Goal: Task Accomplishment & Management: Complete application form

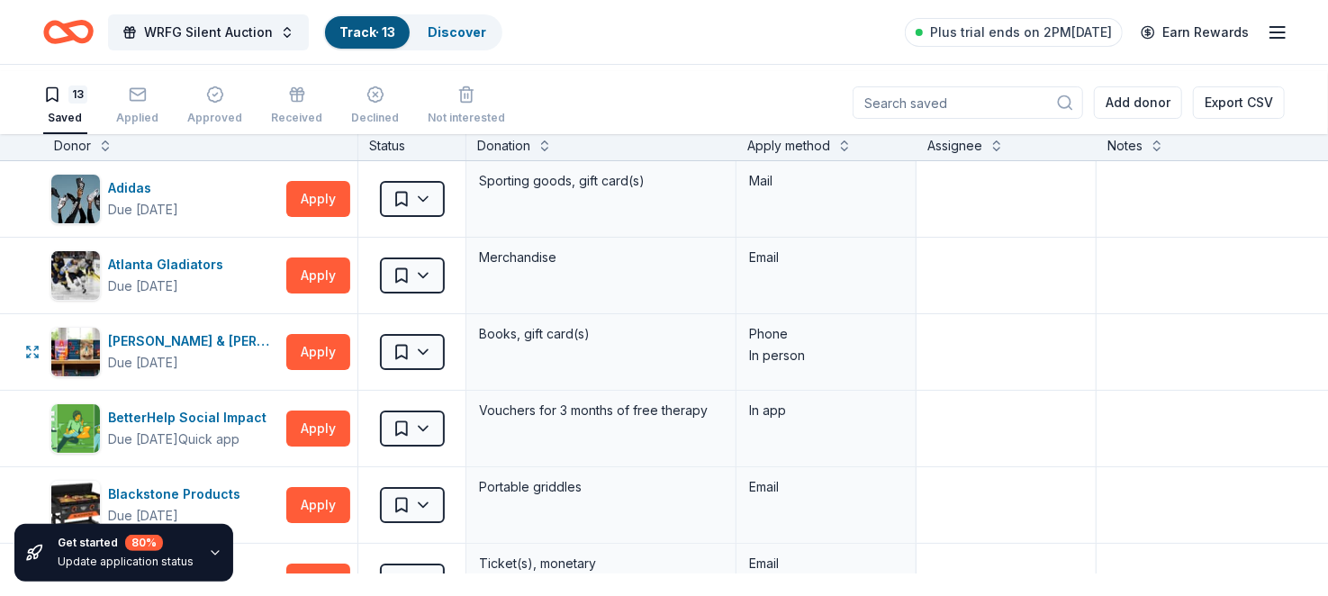
scroll to position [210, 0]
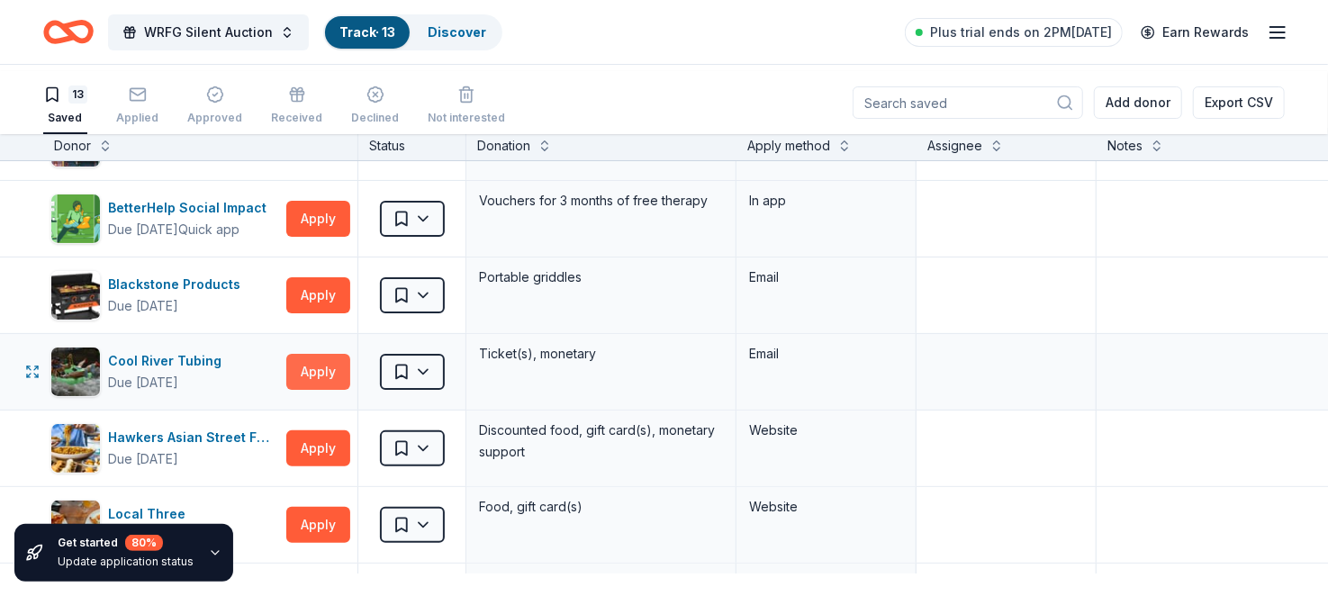
click at [306, 390] on button "Apply" at bounding box center [318, 372] width 64 height 36
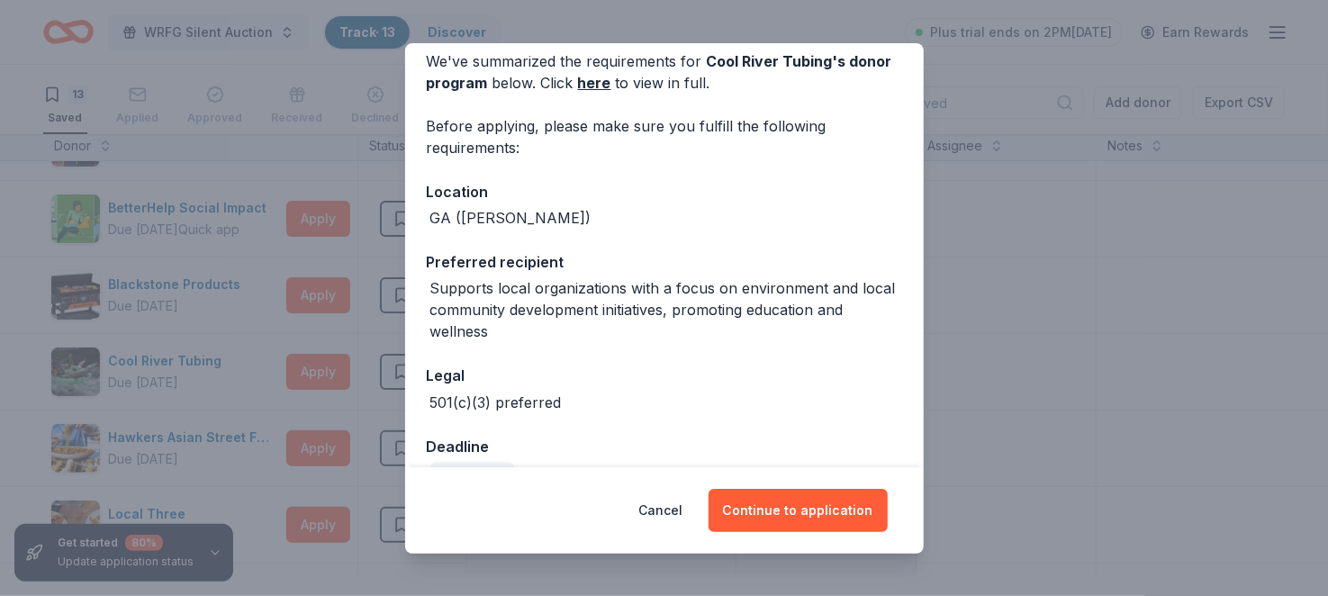
scroll to position [76, 0]
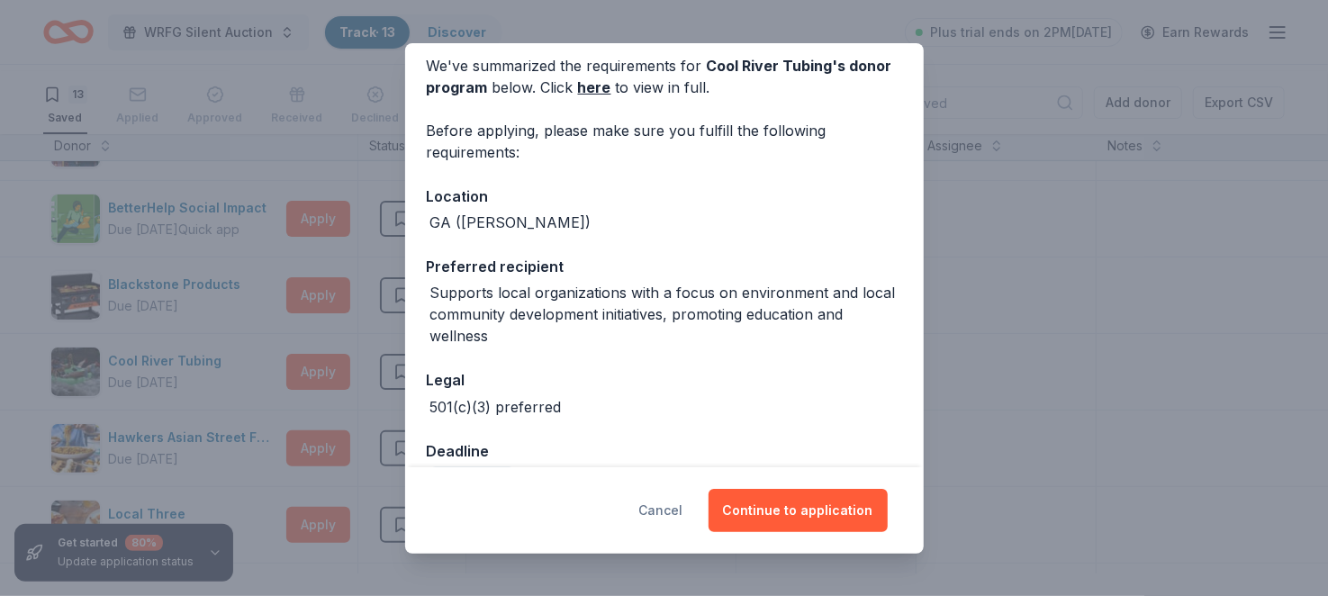
click at [674, 490] on button "Cancel" at bounding box center [661, 510] width 44 height 43
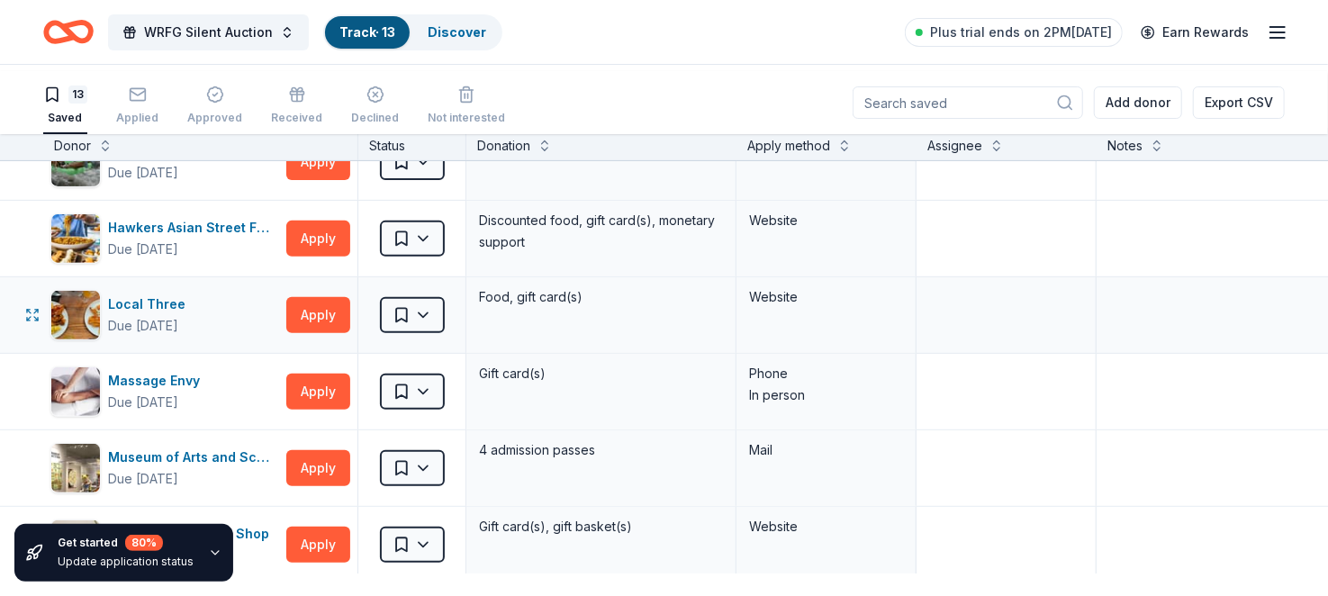
scroll to position [629, 0]
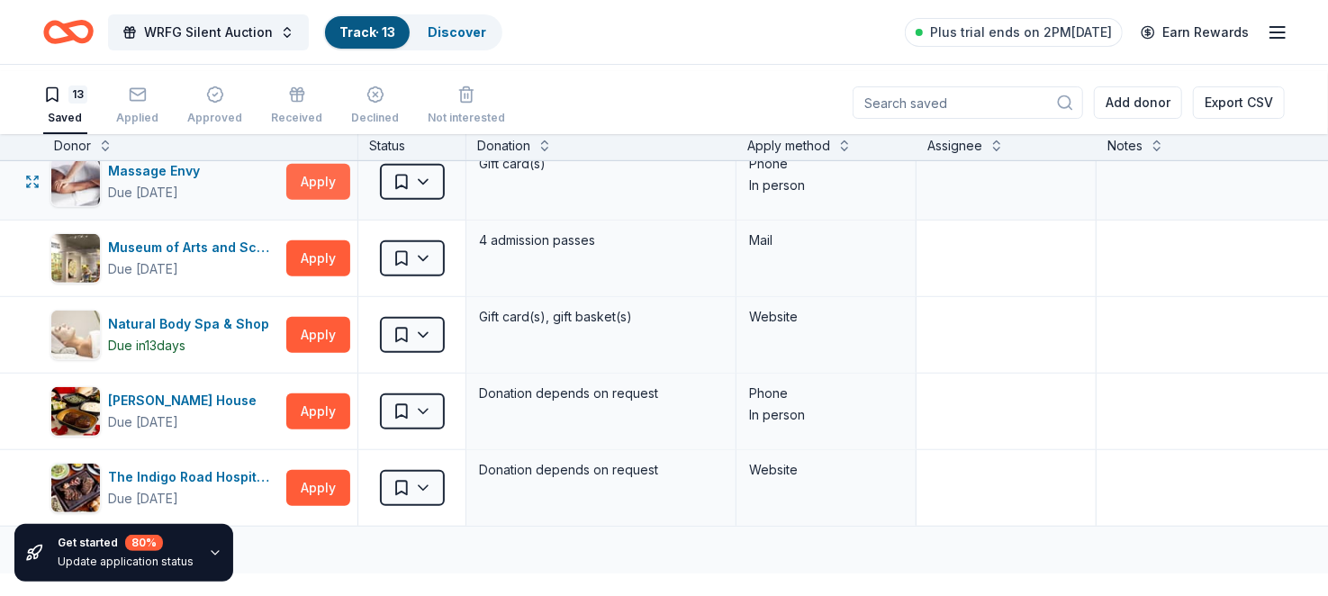
click at [314, 200] on button "Apply" at bounding box center [318, 182] width 64 height 36
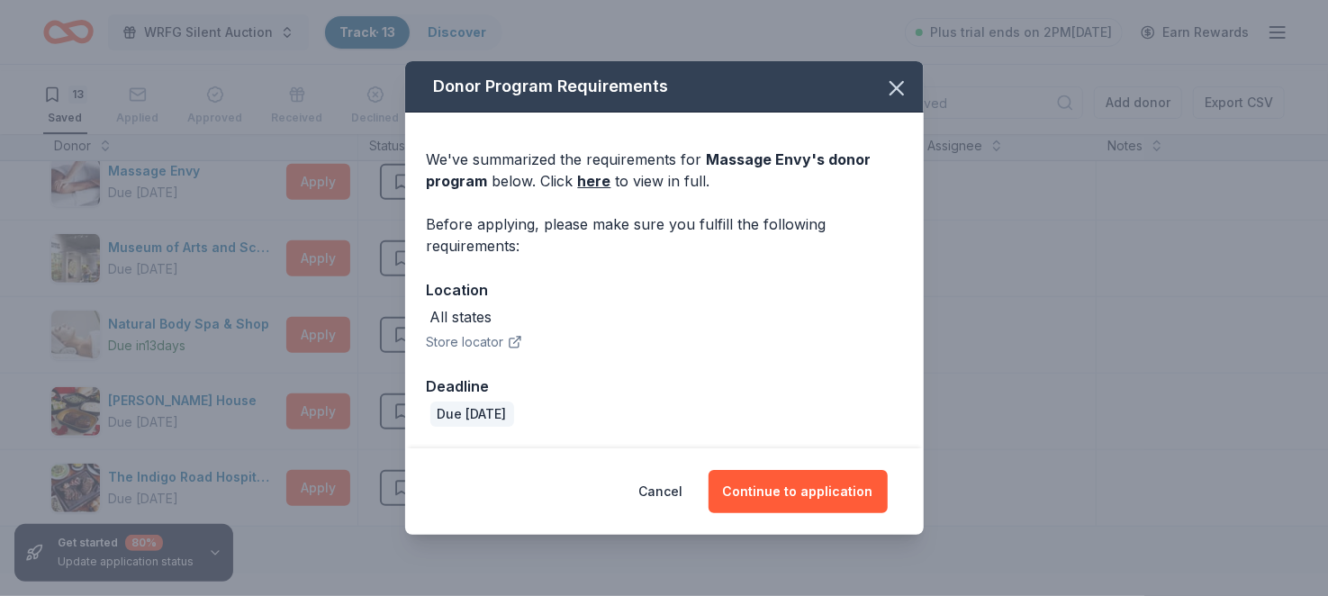
scroll to position [0, 0]
click at [579, 192] on link "here" at bounding box center [594, 181] width 33 height 22
click at [860, 500] on button "Continue to application" at bounding box center [798, 491] width 179 height 43
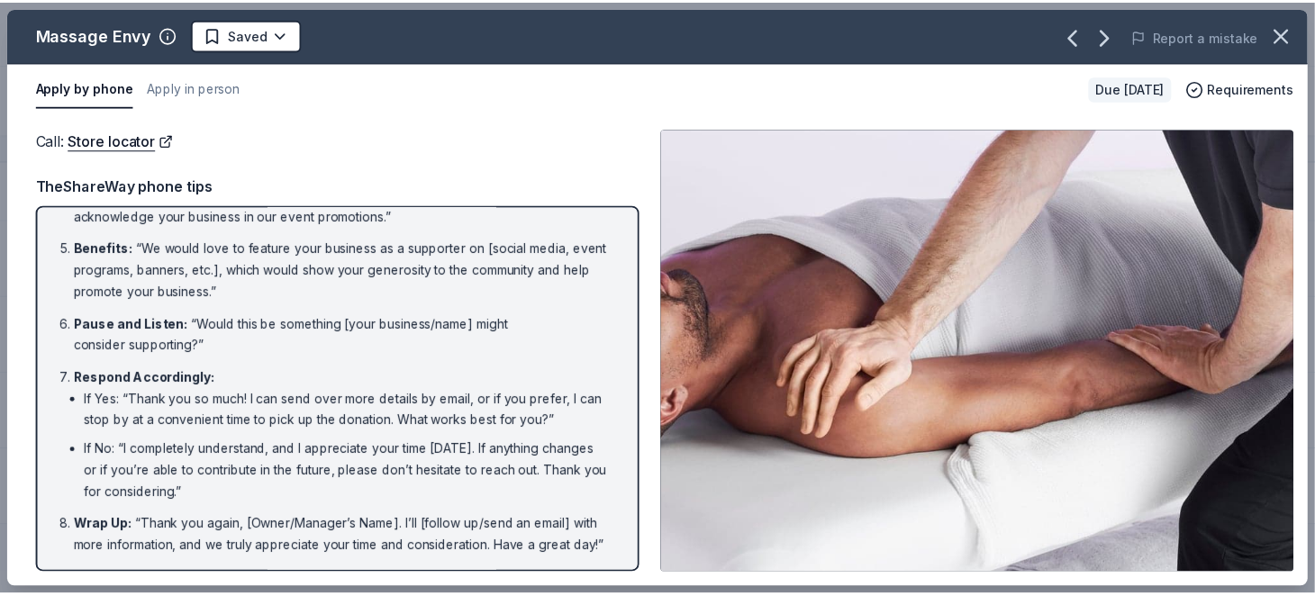
scroll to position [210, 0]
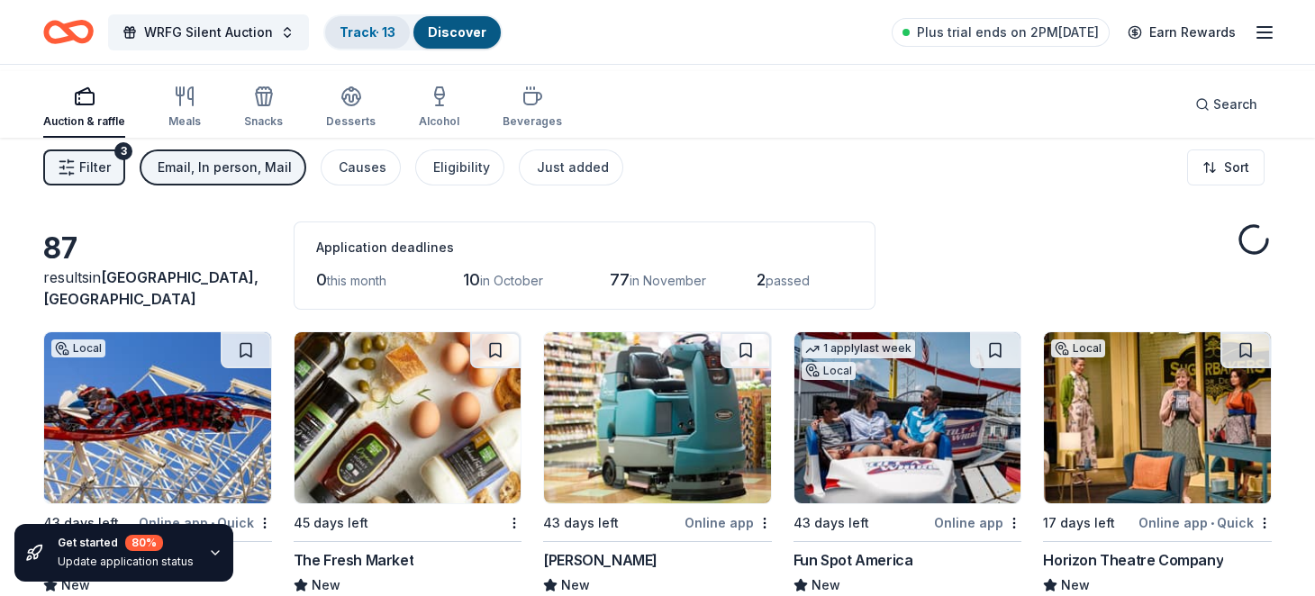
click at [395, 29] on link "Track · 13" at bounding box center [367, 31] width 56 height 15
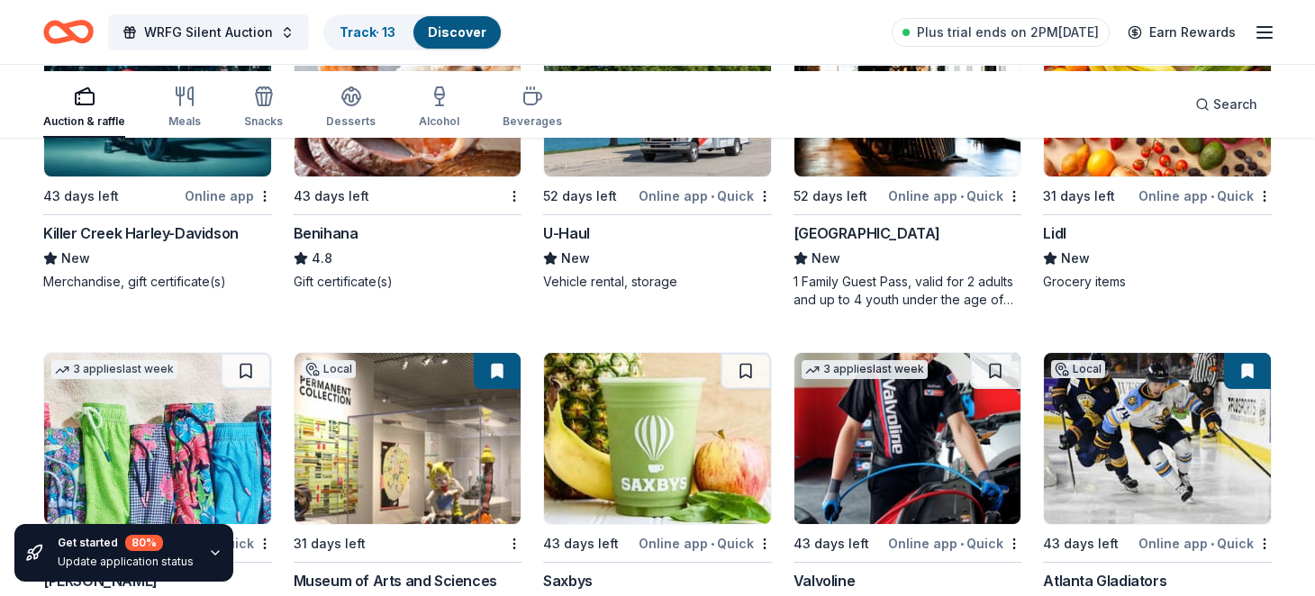
scroll to position [1050, 0]
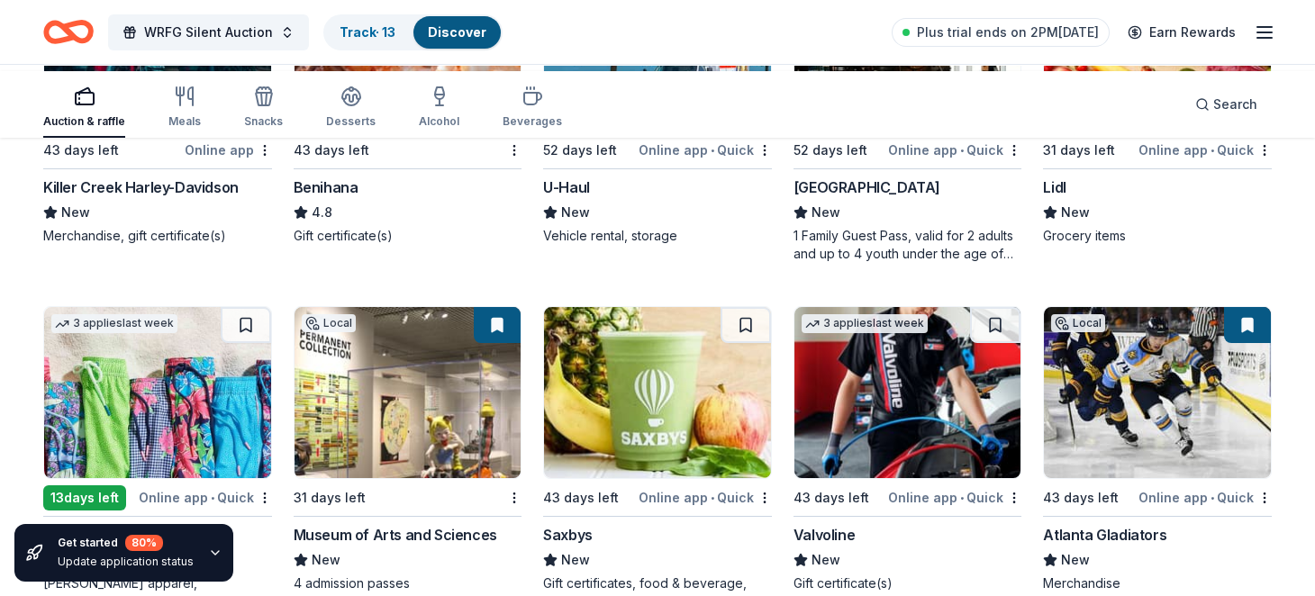
click at [481, 131] on img at bounding box center [407, 44] width 227 height 171
click at [395, 39] on link "Track · 13" at bounding box center [367, 31] width 56 height 15
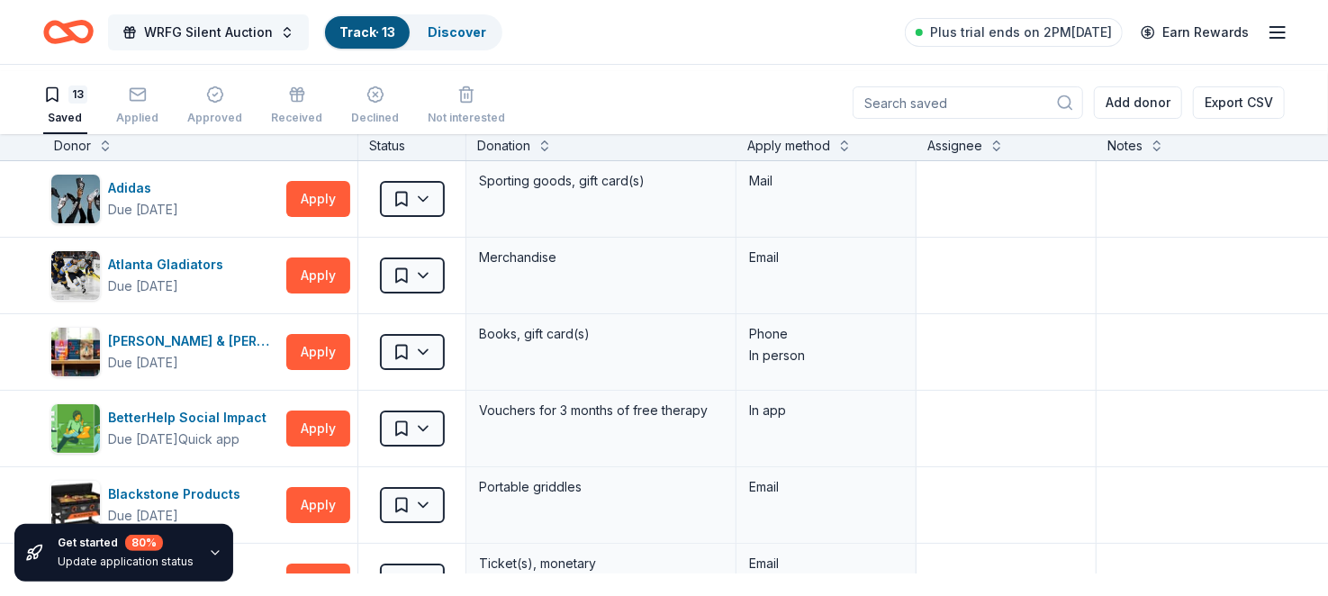
click at [222, 40] on span "WRFG Silent Auction" at bounding box center [208, 33] width 129 height 22
click at [694, 49] on div "WRFG Silent Auction Track · 13 Discover Plus trial ends on 2PM[DATE] Earn Rewar…" at bounding box center [664, 32] width 1242 height 42
click at [93, 31] on icon "Home" at bounding box center [68, 32] width 50 height 42
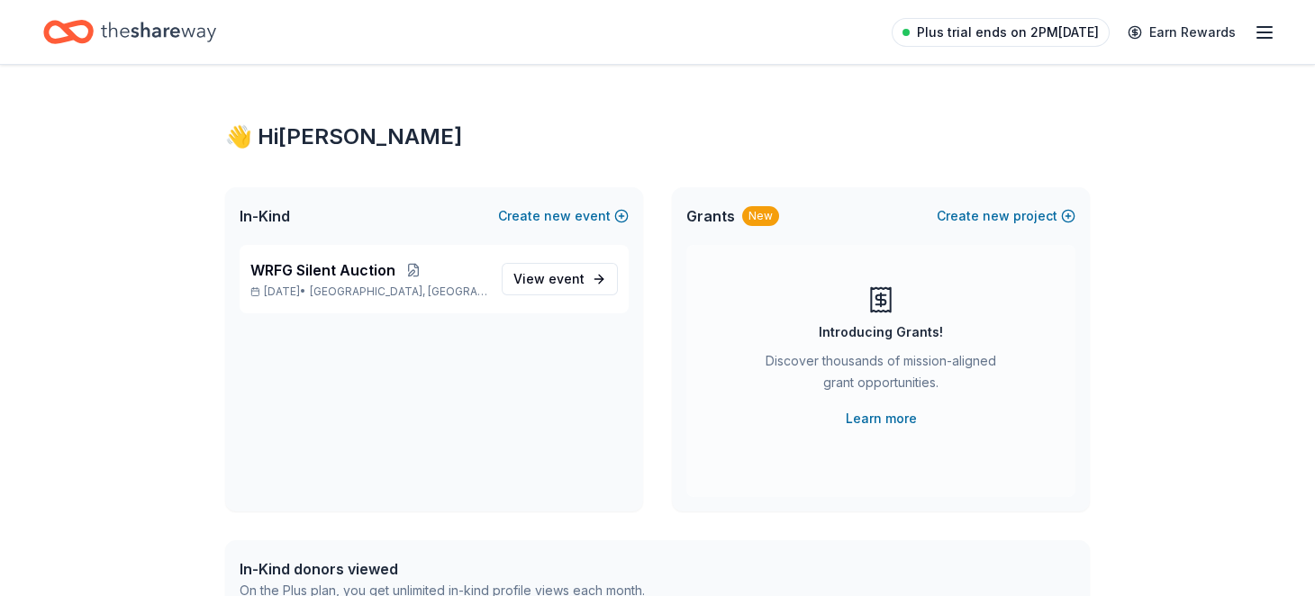
click at [917, 31] on span "Plus trial ends on 2PM[DATE]" at bounding box center [1008, 33] width 182 height 22
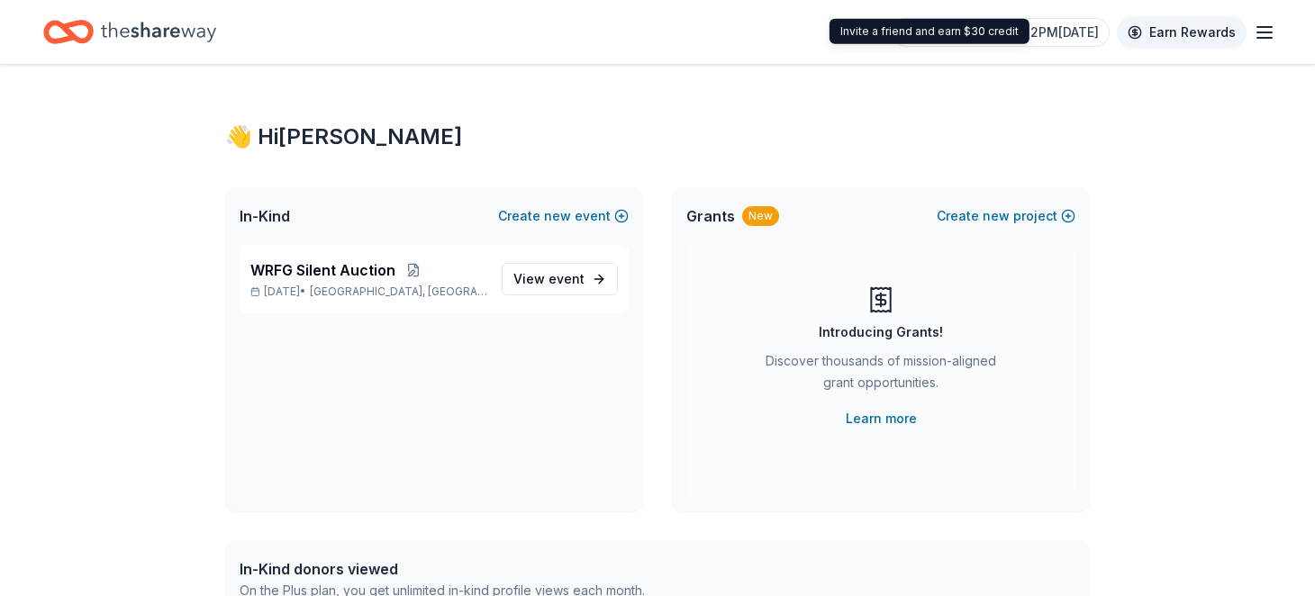
click at [1150, 28] on link "Earn Rewards" at bounding box center [1182, 32] width 130 height 32
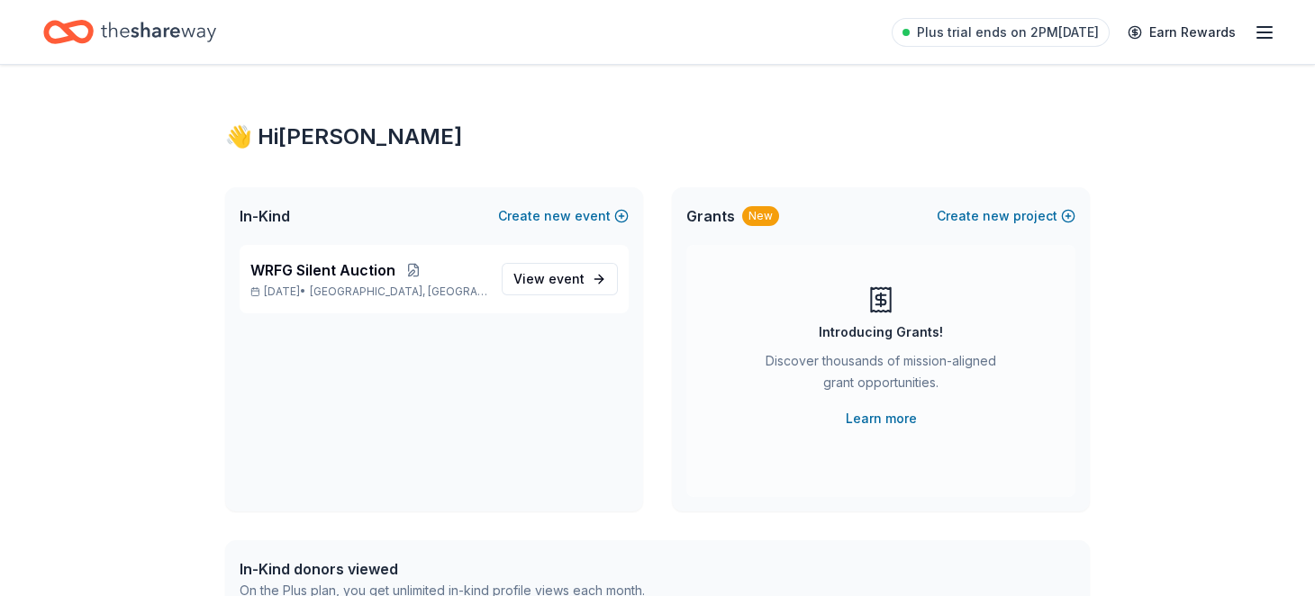
click at [1253, 33] on icon "button" at bounding box center [1264, 33] width 22 height 22
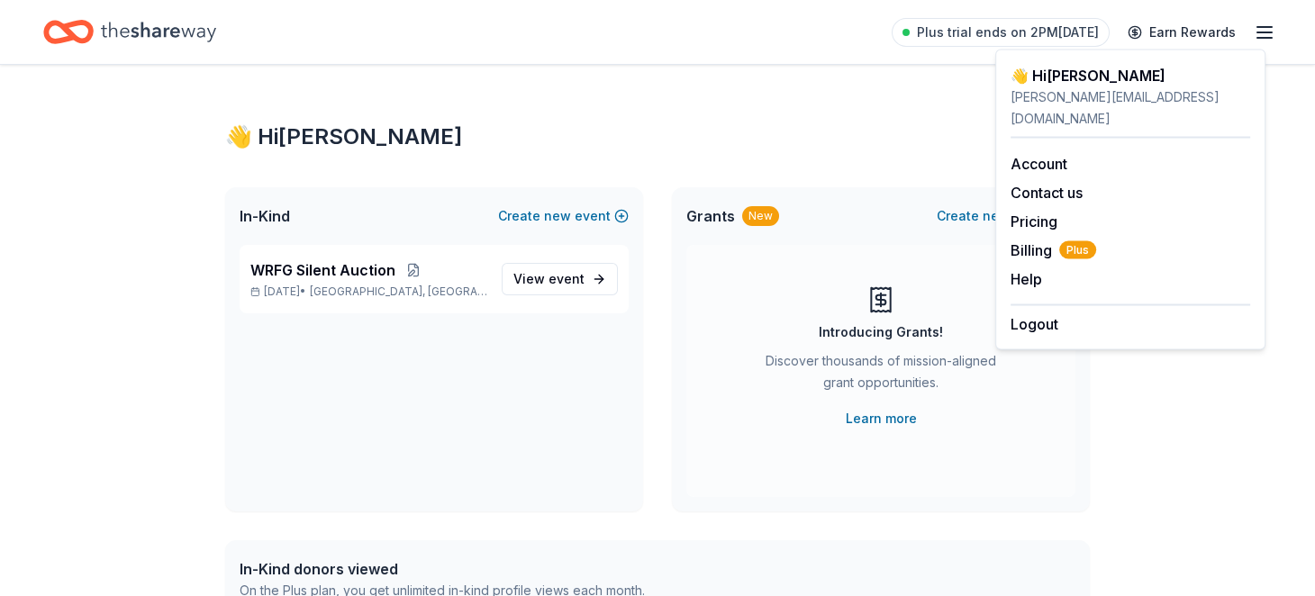
click at [158, 28] on icon "Home" at bounding box center [158, 32] width 115 height 37
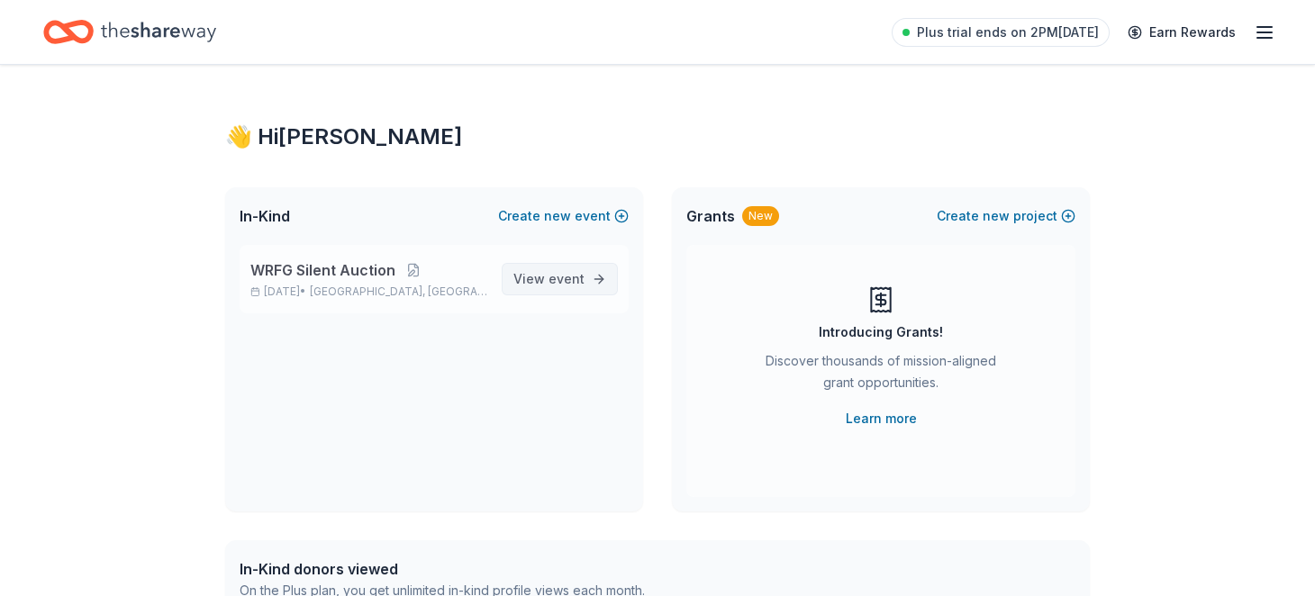
click at [520, 290] on span "View event" at bounding box center [548, 279] width 71 height 22
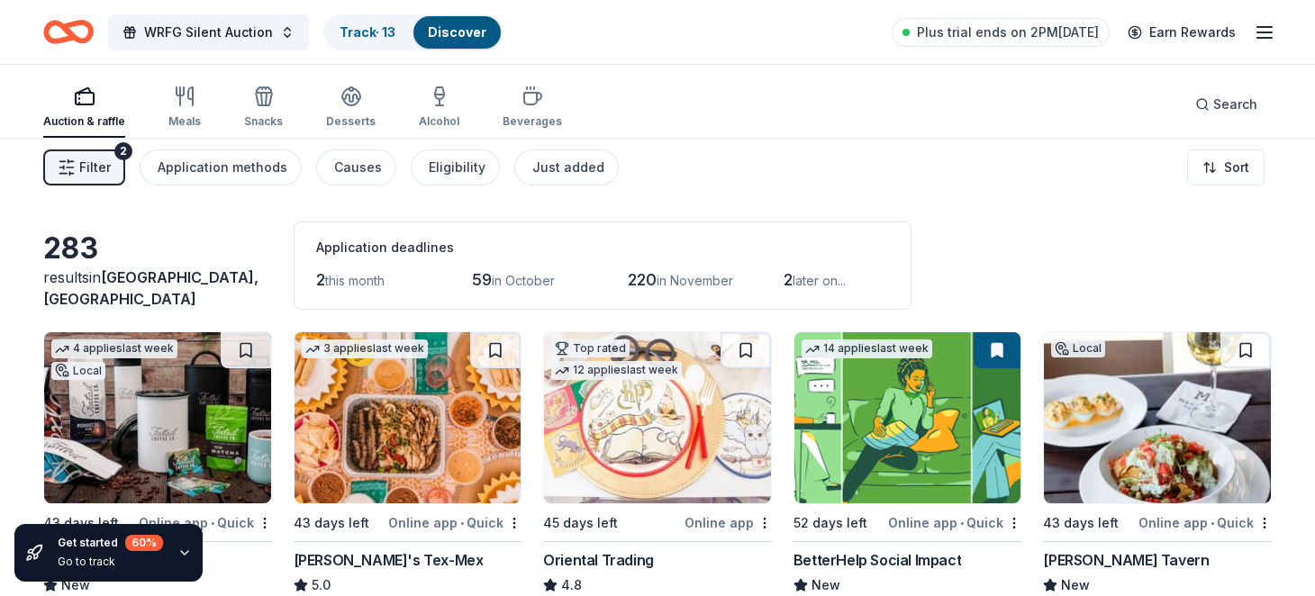
click at [111, 178] on span "Filter" at bounding box center [95, 168] width 32 height 22
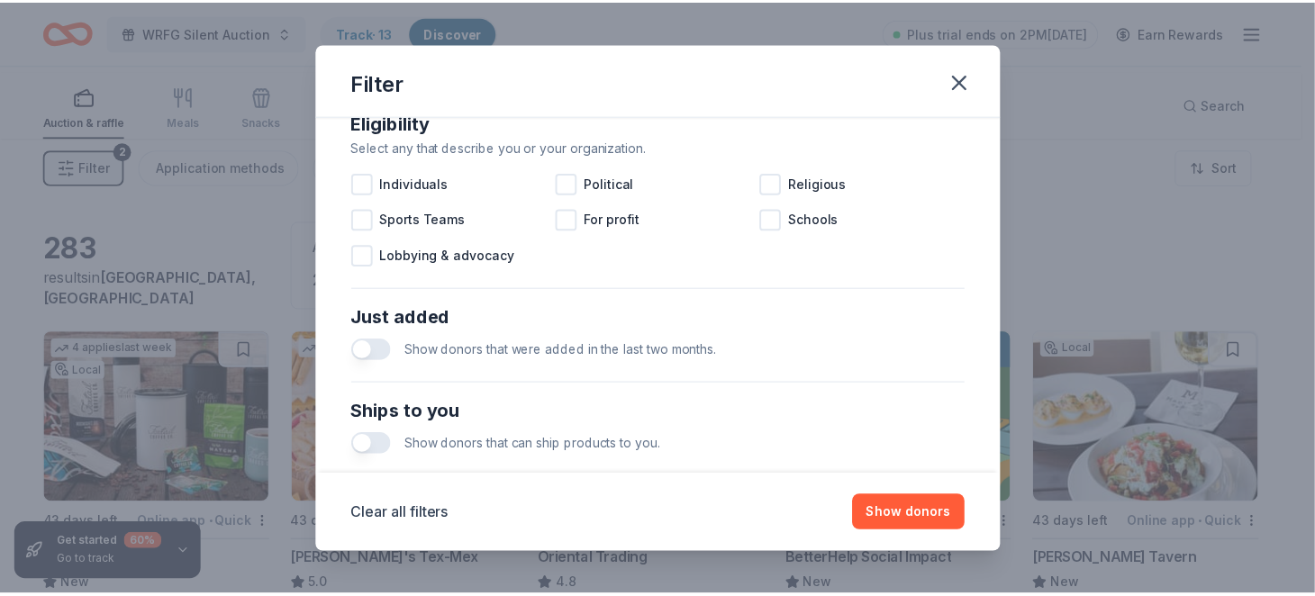
scroll to position [325, 0]
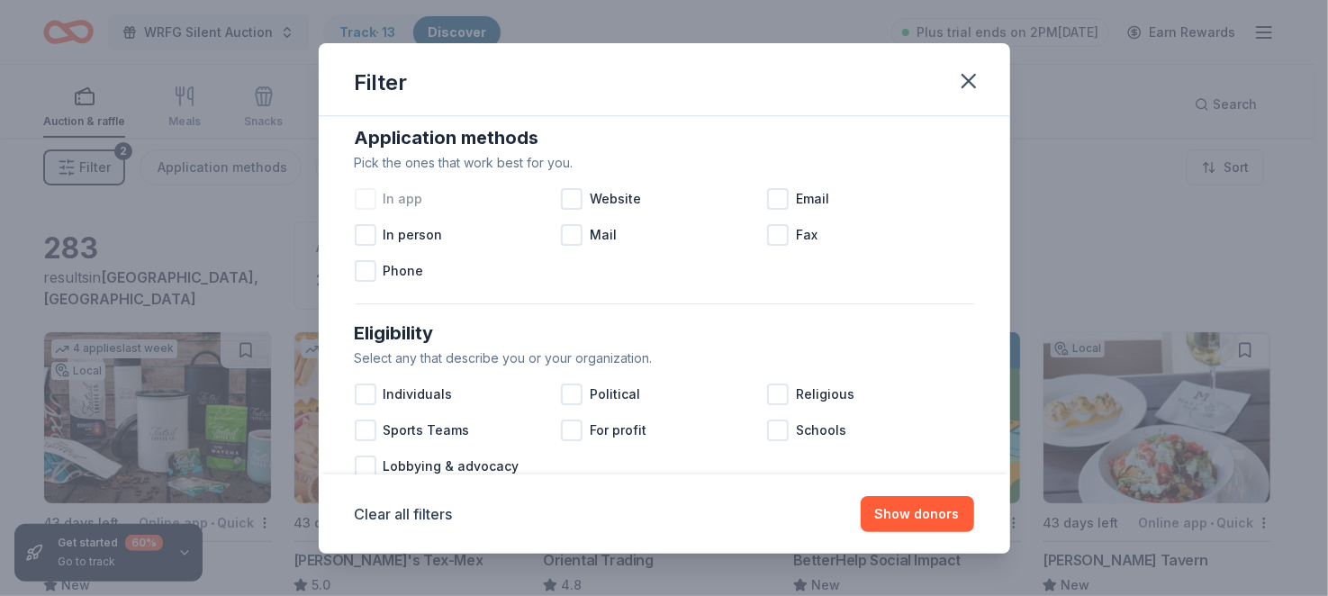
click at [355, 210] on div at bounding box center [366, 199] width 22 height 22
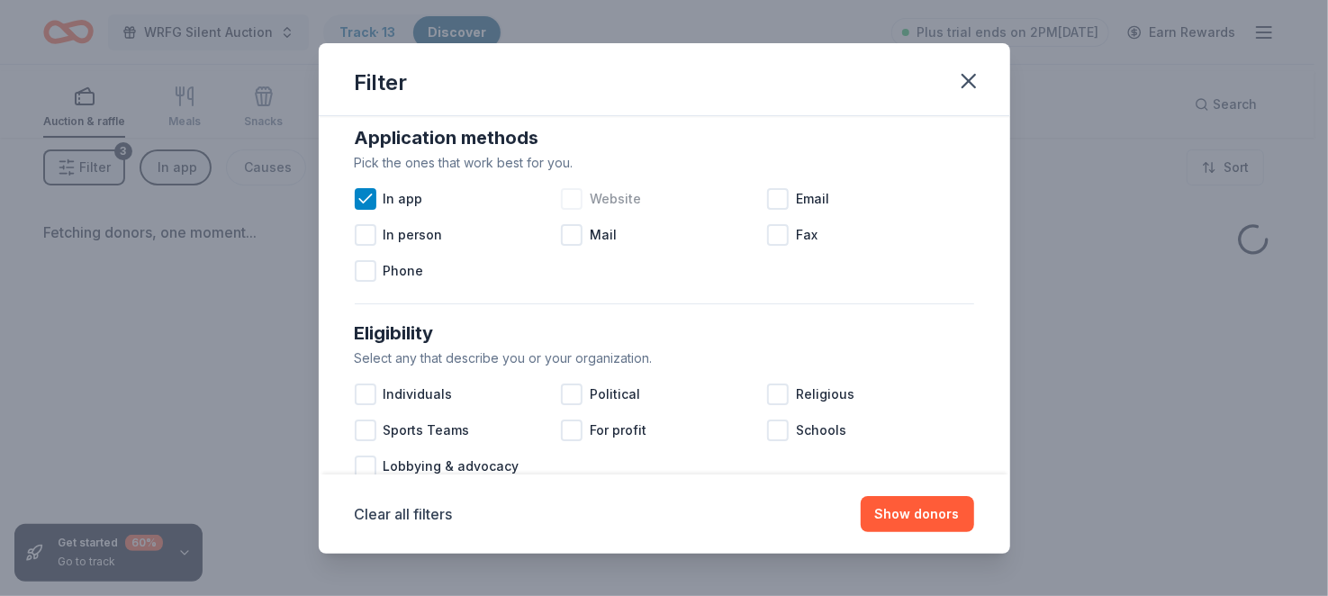
click at [561, 210] on div at bounding box center [572, 199] width 22 height 22
click at [785, 210] on div at bounding box center [778, 199] width 22 height 22
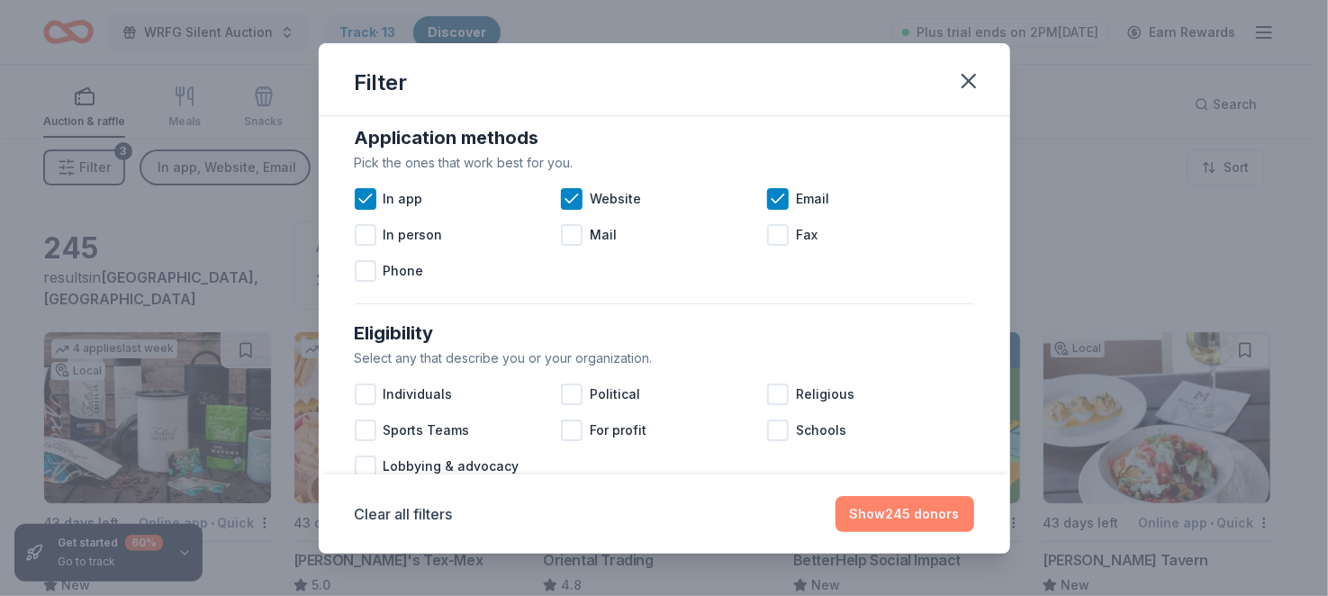
click at [950, 496] on button "Show 245 donors" at bounding box center [905, 514] width 139 height 36
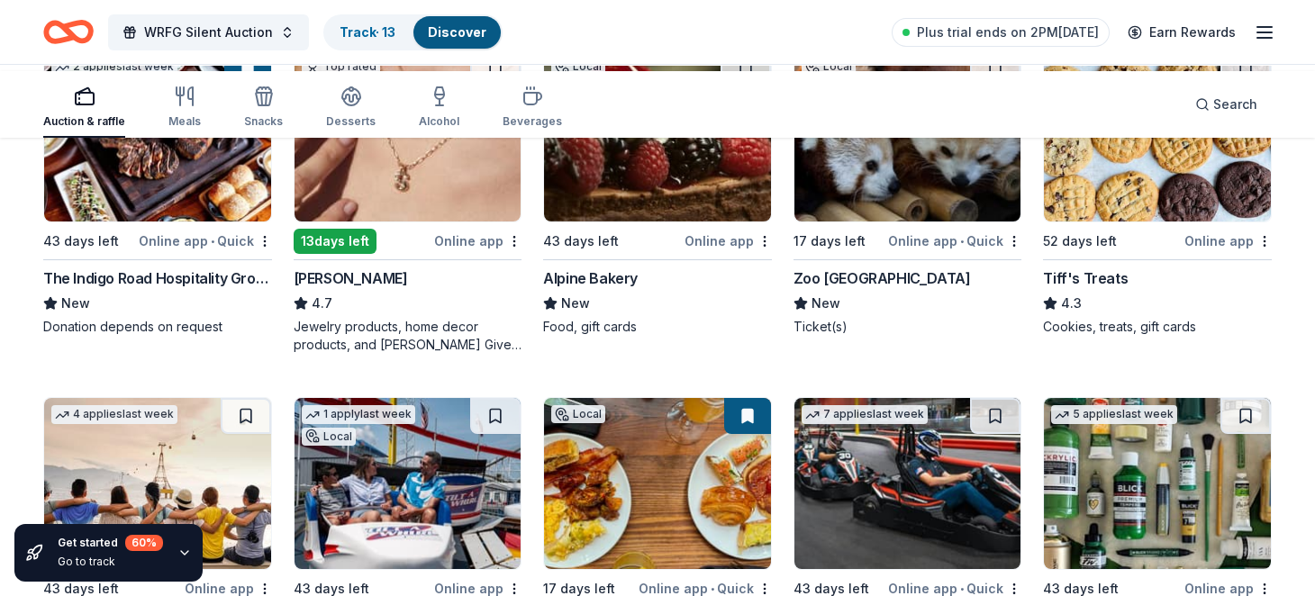
scroll to position [840, 0]
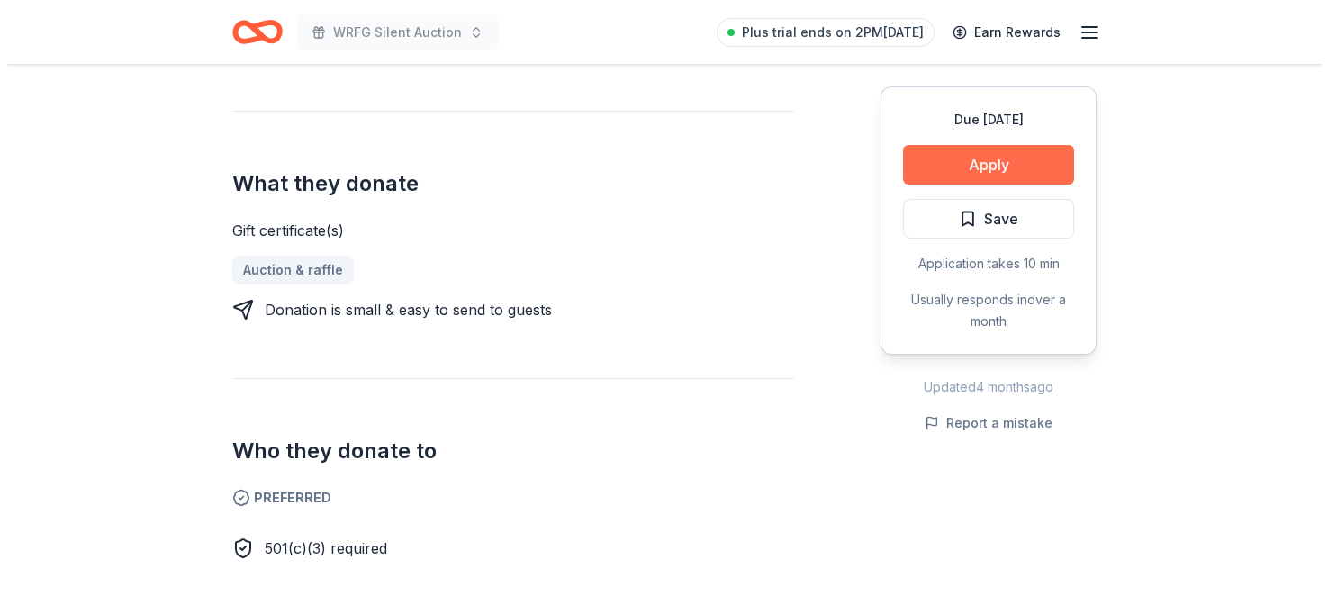
scroll to position [840, 0]
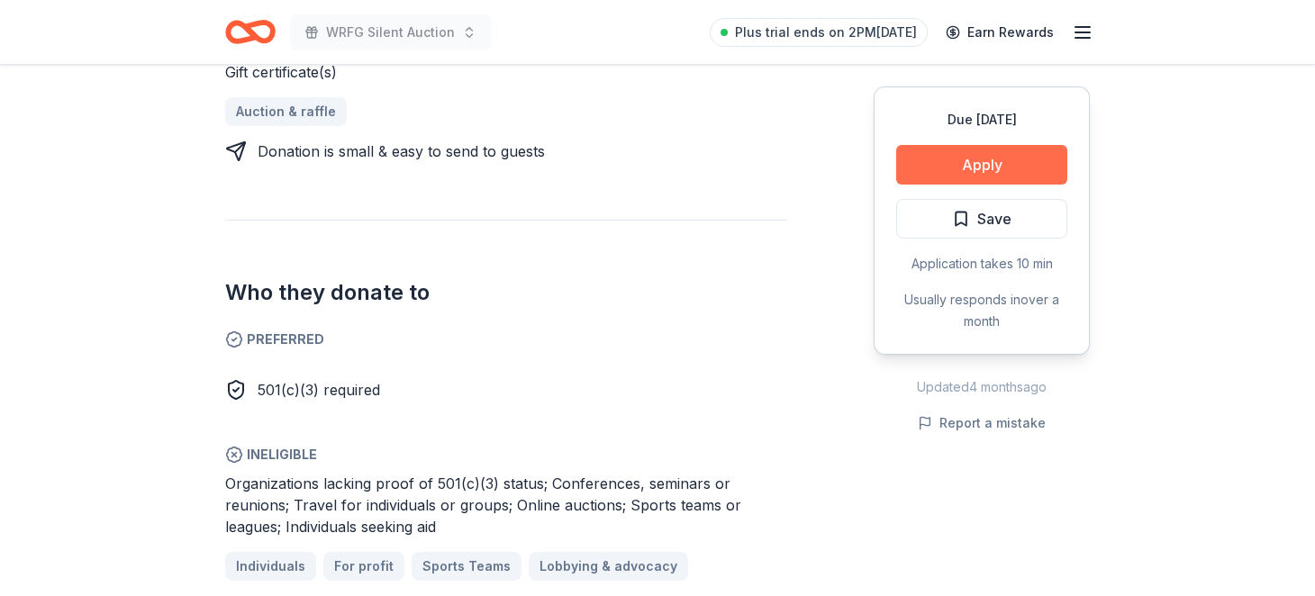
click at [931, 185] on button "Apply" at bounding box center [981, 165] width 171 height 40
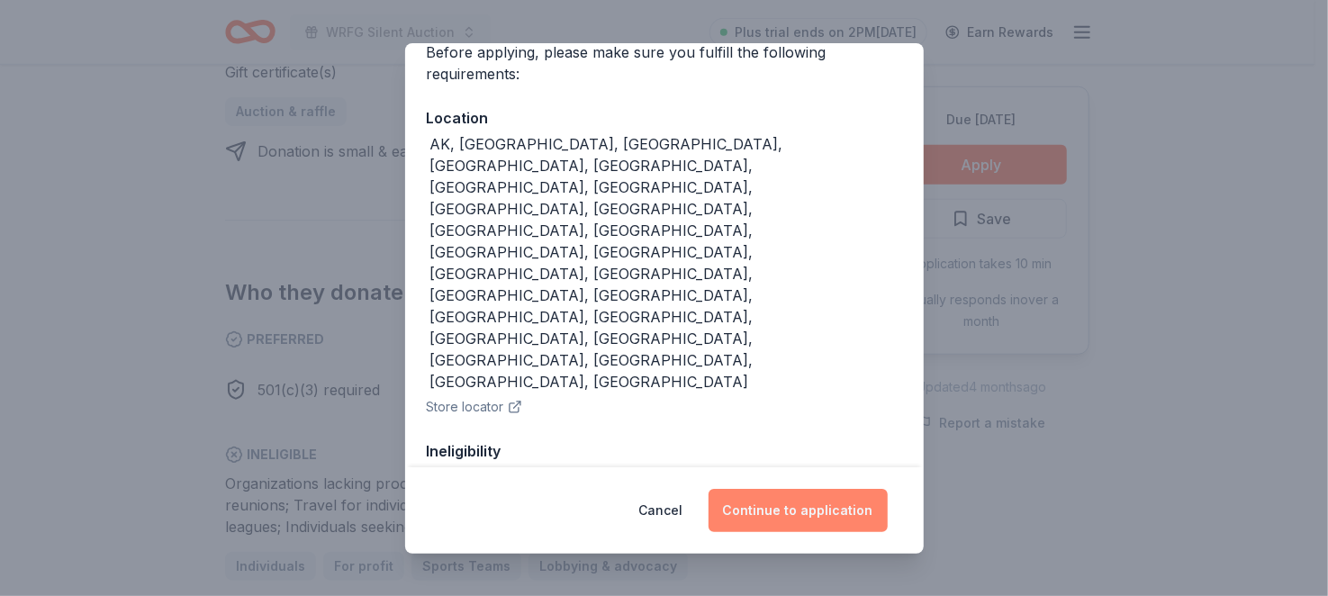
scroll to position [134, 0]
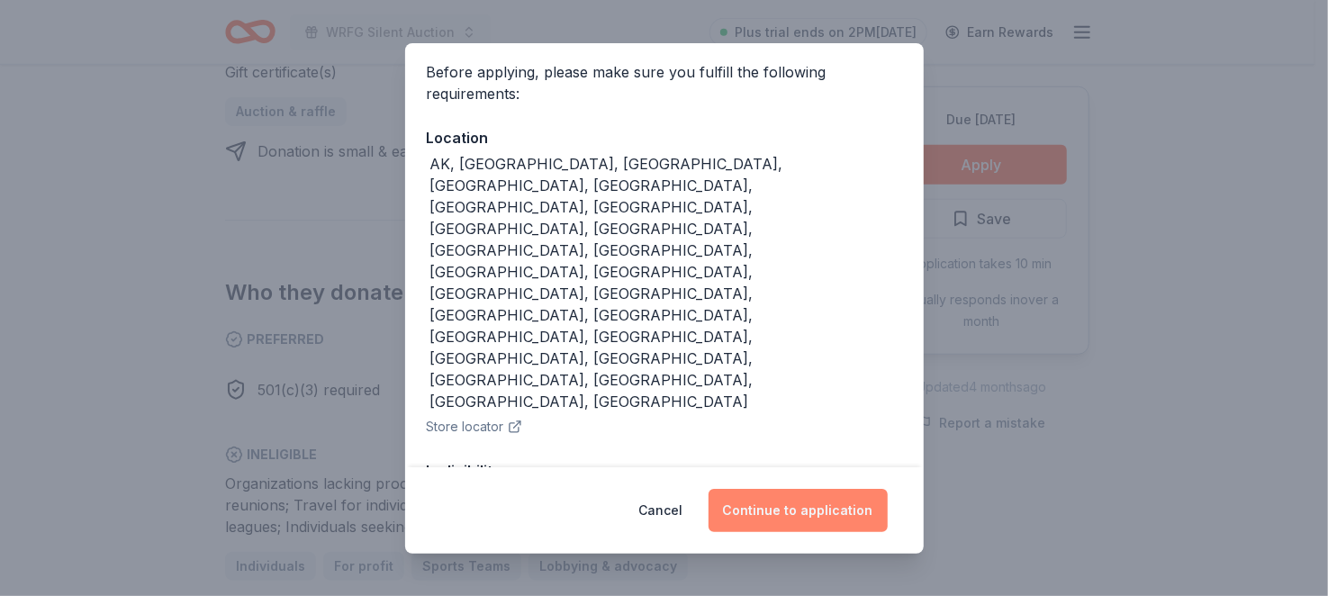
click at [852, 489] on button "Continue to application" at bounding box center [798, 510] width 179 height 43
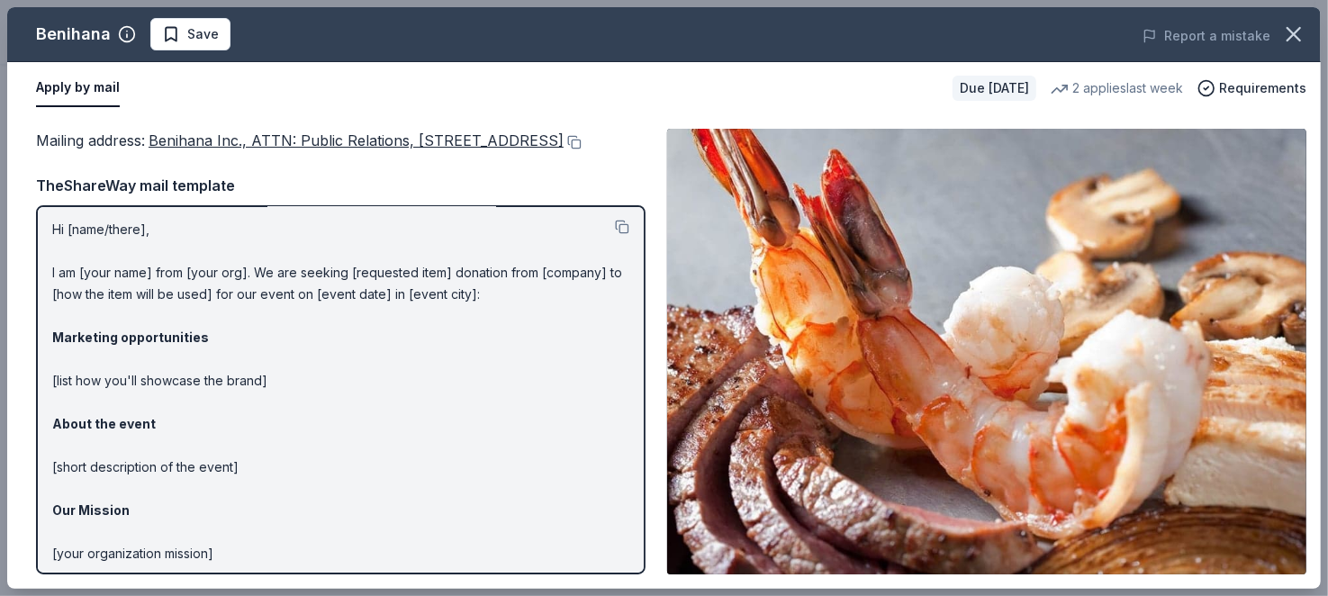
scroll to position [0, 0]
